Goal: Check status

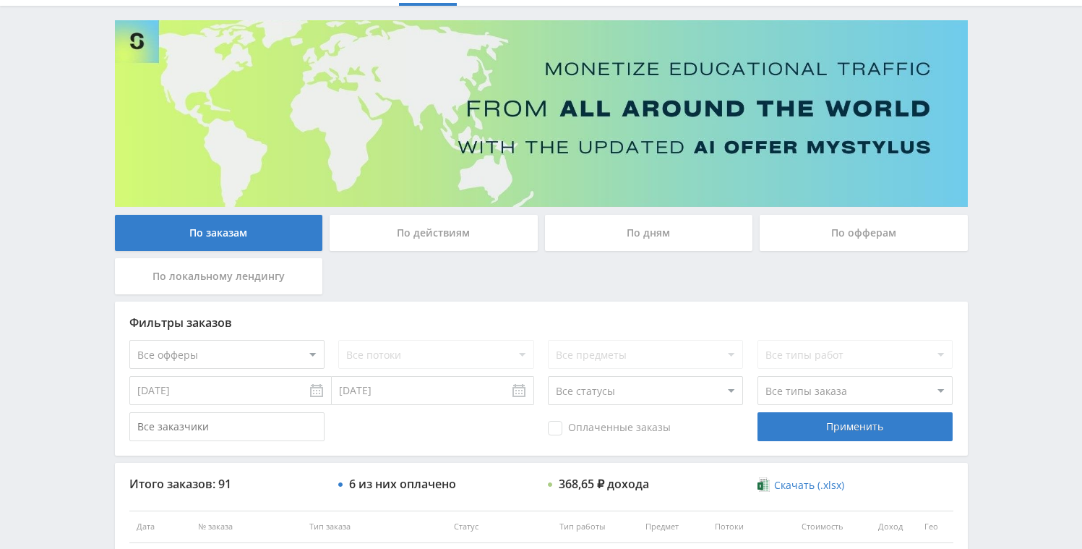
click at [648, 246] on div "По дням" at bounding box center [649, 233] width 208 height 36
click at [0, 0] on input "По дням" at bounding box center [0, 0] width 0 height 0
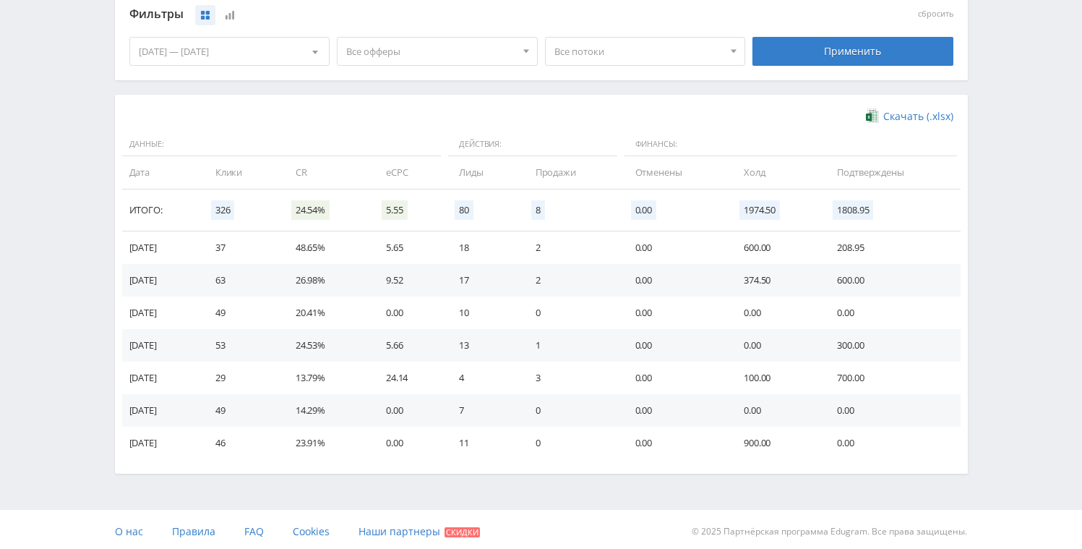
scroll to position [397, 0]
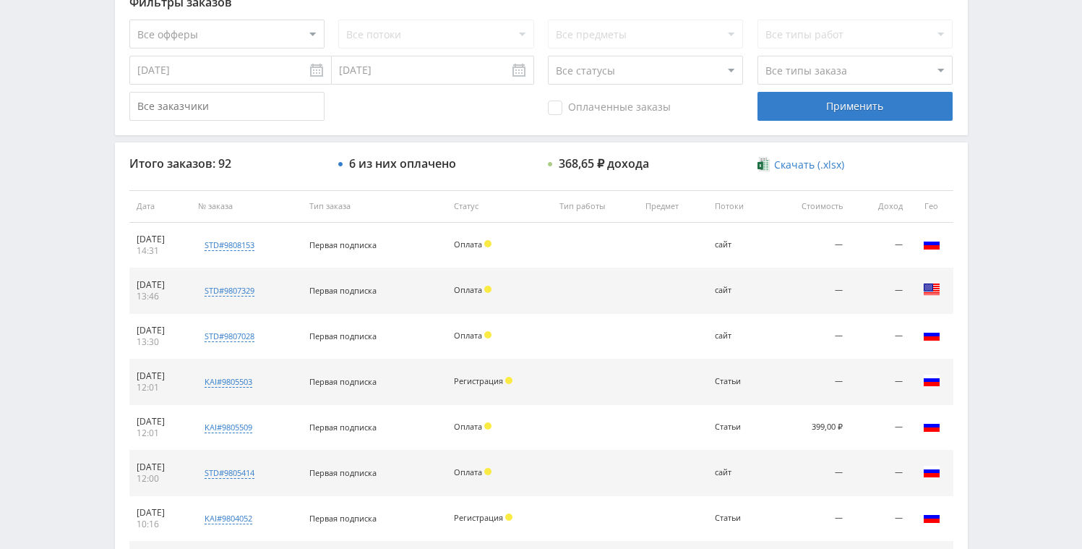
scroll to position [59, 0]
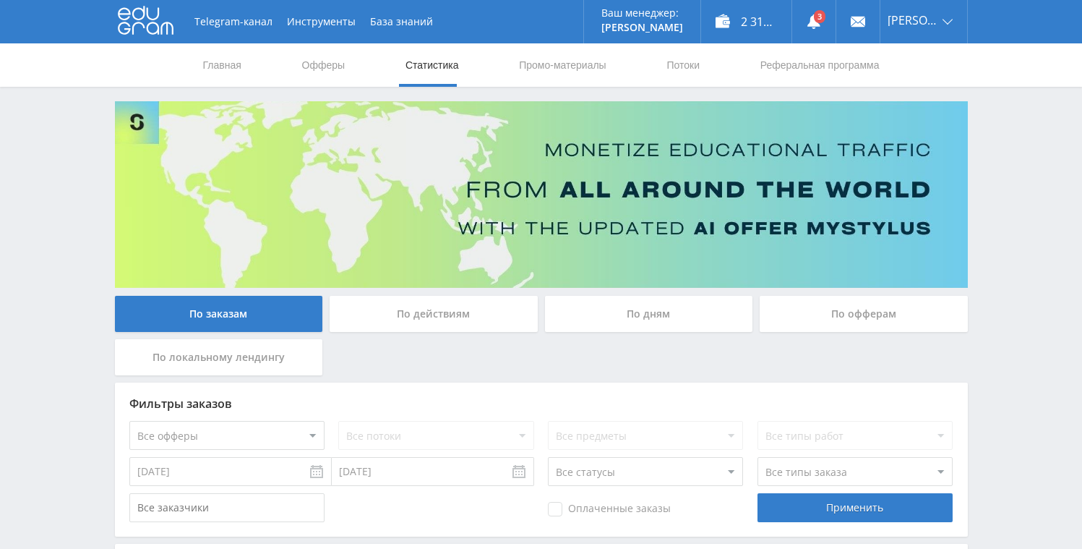
click at [603, 314] on div "По дням" at bounding box center [649, 314] width 208 height 36
click at [0, 0] on input "По дням" at bounding box center [0, 0] width 0 height 0
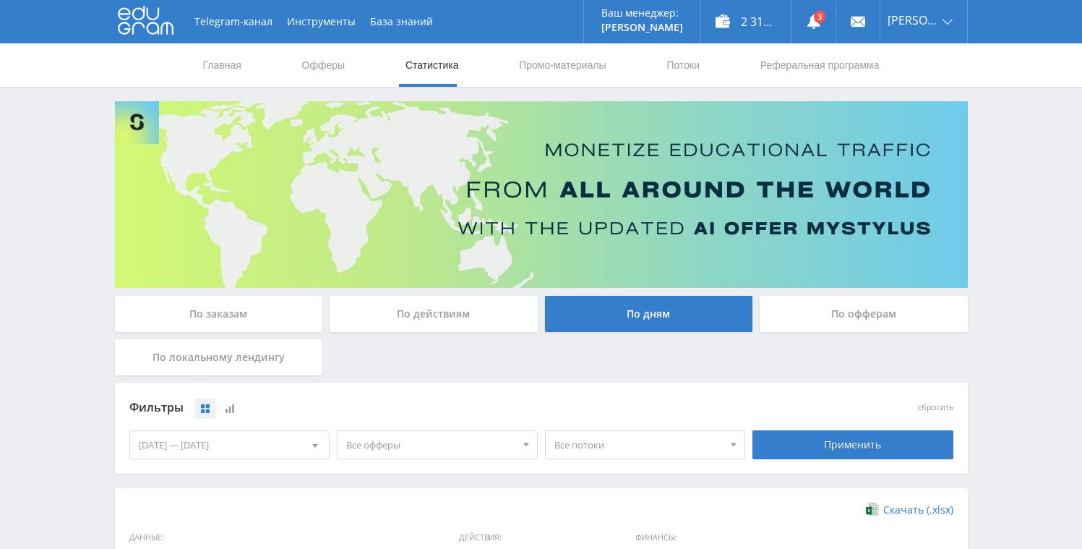
click at [219, 314] on div "По заказам" at bounding box center [219, 314] width 208 height 36
click at [0, 0] on input "По заказам" at bounding box center [0, 0] width 0 height 0
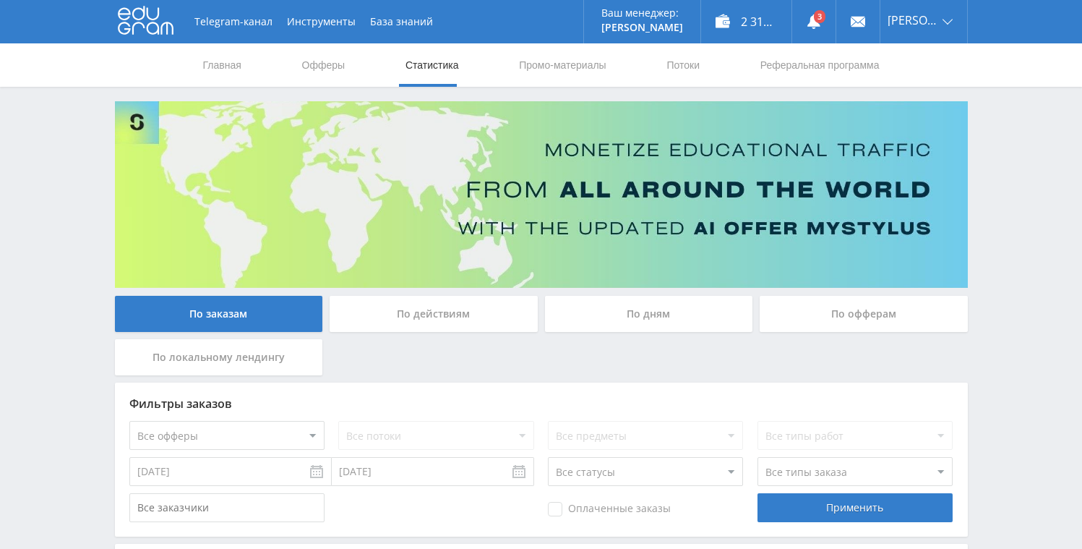
click at [599, 325] on div "По дням" at bounding box center [649, 314] width 208 height 36
click at [0, 0] on input "По дням" at bounding box center [0, 0] width 0 height 0
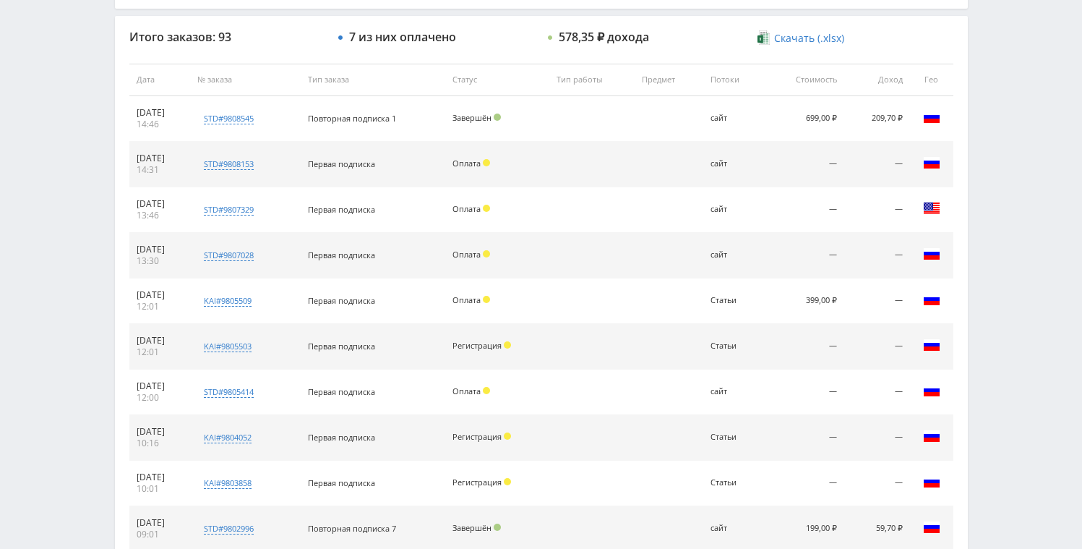
scroll to position [625, 0]
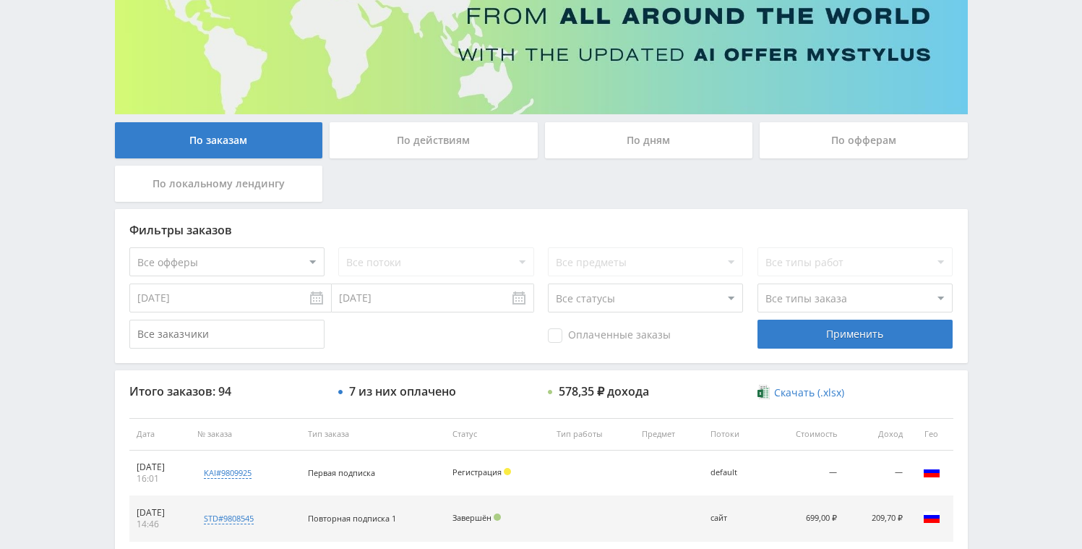
scroll to position [155, 0]
